Goal: Task Accomplishment & Management: Use online tool/utility

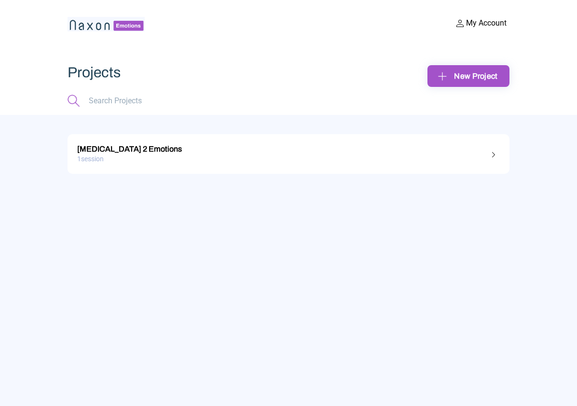
click at [129, 155] on div "1 session" at bounding box center [288, 159] width 423 height 15
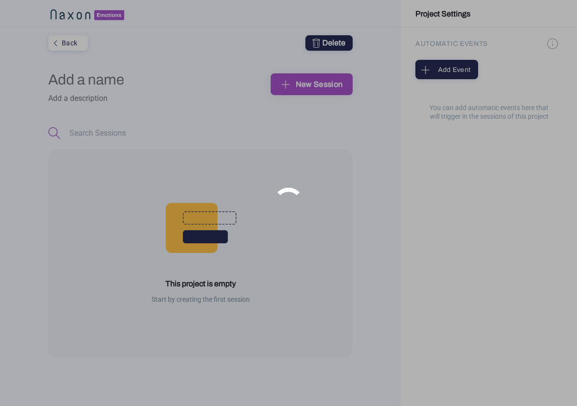
type input "[MEDICAL_DATA] 2 Emotions"
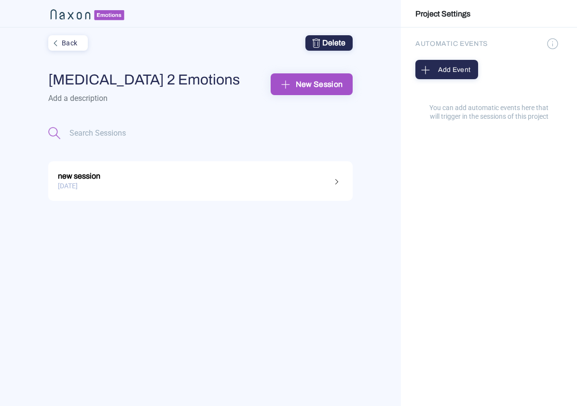
click at [190, 185] on div "[DATE]" at bounding box center [200, 186] width 285 height 15
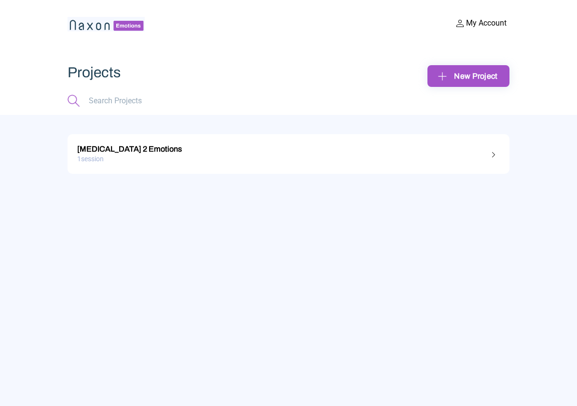
click at [151, 154] on div "1 session" at bounding box center [288, 159] width 423 height 15
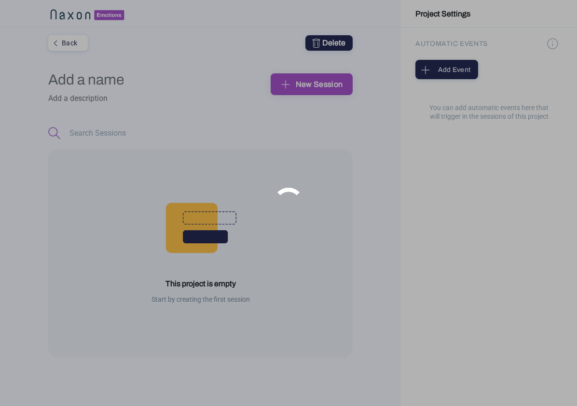
type input "[MEDICAL_DATA] 2 Emotions"
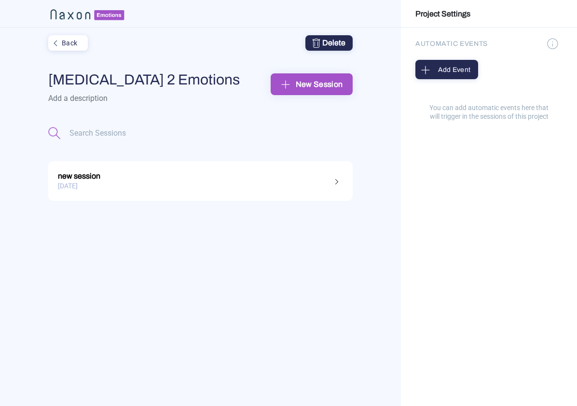
click at [130, 173] on div "new session" at bounding box center [200, 175] width 285 height 13
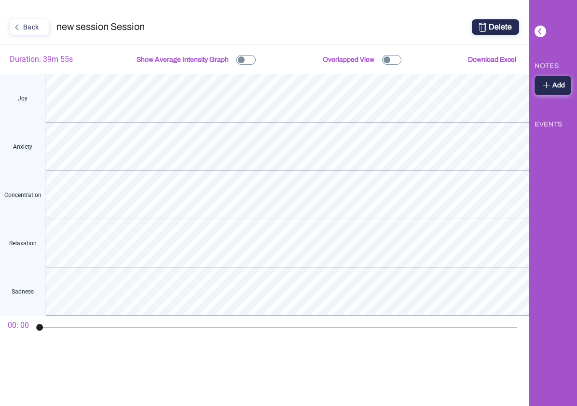
click at [490, 31] on div "Delete" at bounding box center [495, 27] width 33 height 12
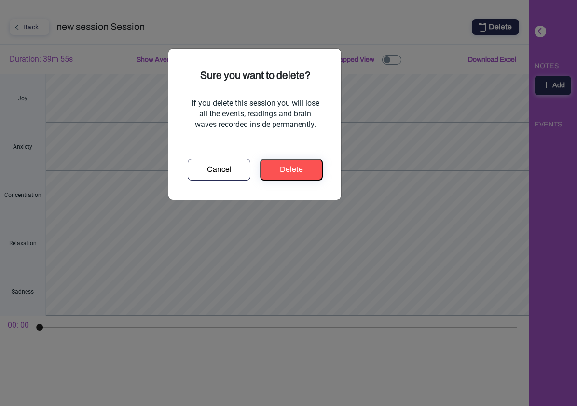
click at [277, 167] on div "Delete" at bounding box center [291, 170] width 55 height 12
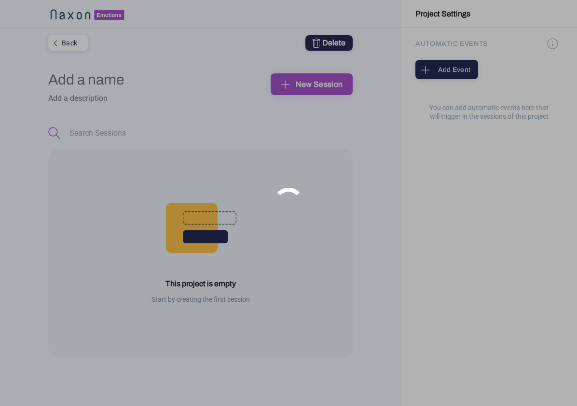
type input "[MEDICAL_DATA] 2 Emotions"
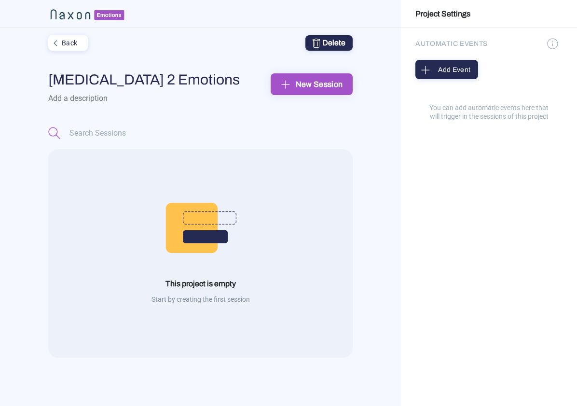
click at [320, 81] on div "New Session" at bounding box center [312, 84] width 67 height 15
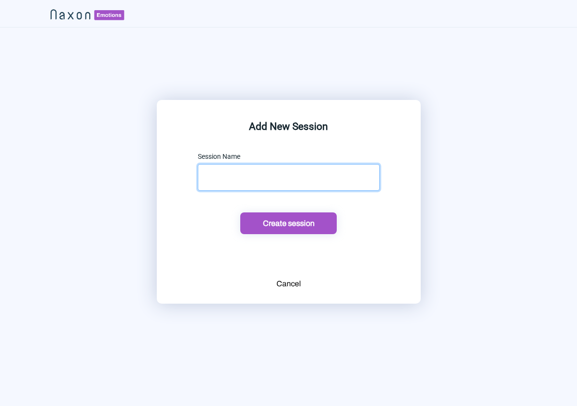
click at [292, 170] on input "text" at bounding box center [289, 177] width 182 height 27
type input "new session"
click at [240, 212] on button "Create session" at bounding box center [288, 223] width 97 height 22
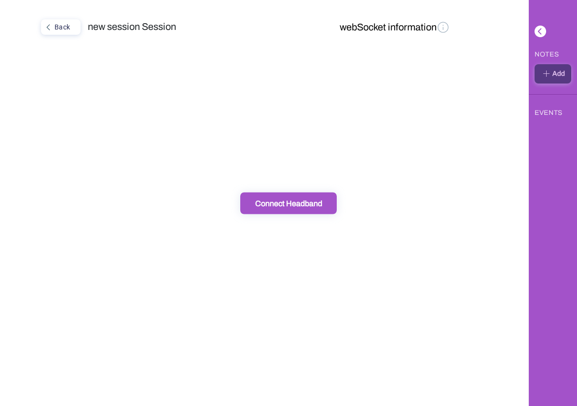
click at [267, 203] on div "Connect Headband" at bounding box center [288, 203] width 91 height 10
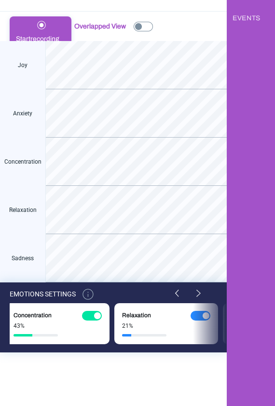
scroll to position [0, 218]
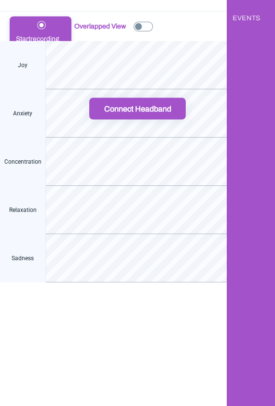
click at [146, 107] on div "Connect Headband" at bounding box center [137, 108] width 91 height 10
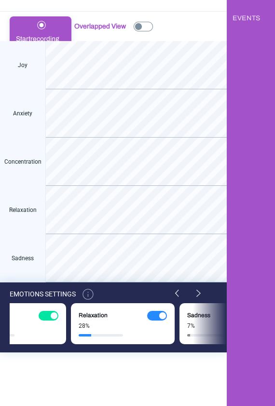
scroll to position [0, 280]
